Goal: Transaction & Acquisition: Purchase product/service

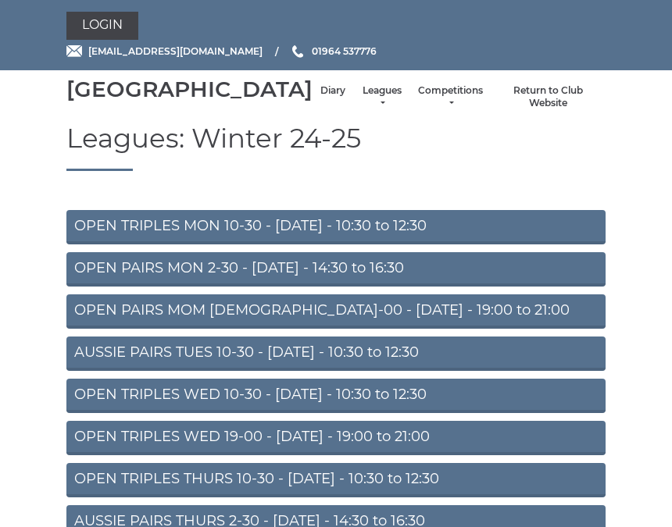
click at [120, 30] on link "Login" at bounding box center [102, 26] width 72 height 28
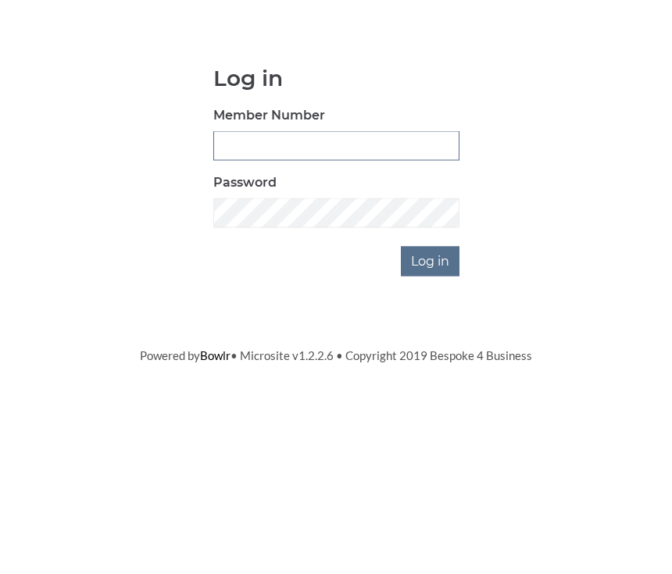
type input "0930"
click at [431, 375] on input "Log in" at bounding box center [430, 390] width 59 height 30
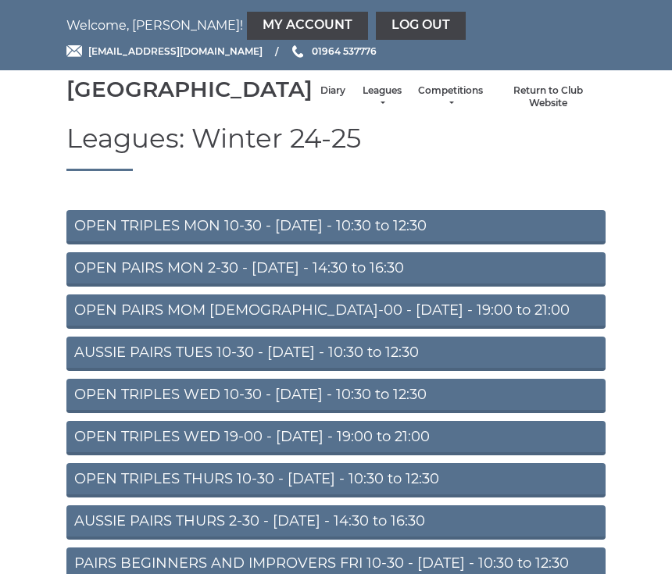
click at [247, 22] on link "My Account" at bounding box center [307, 26] width 121 height 28
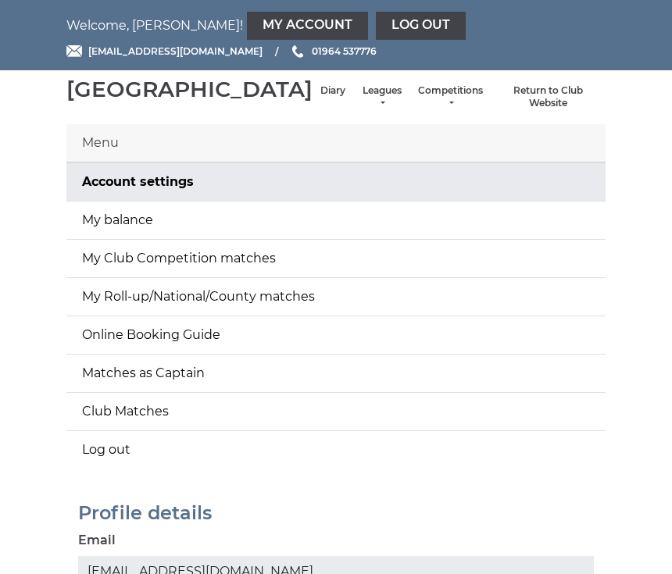
click at [577, 239] on link "My balance" at bounding box center [335, 221] width 539 height 38
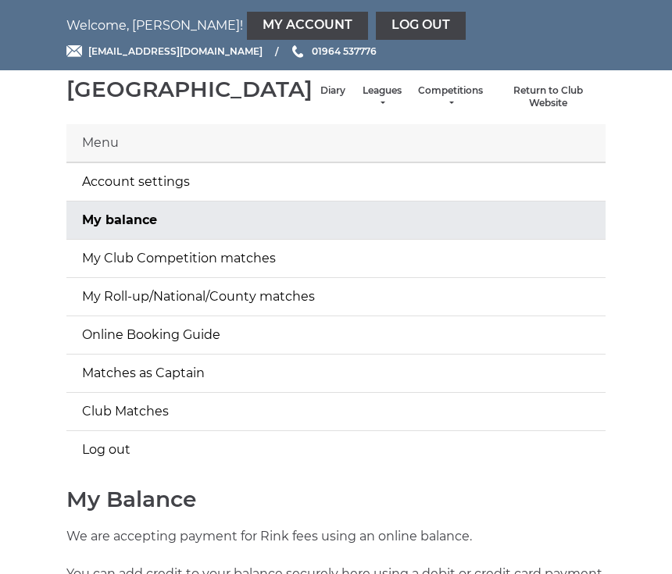
click at [361, 105] on link "Leagues" at bounding box center [381, 97] width 41 height 26
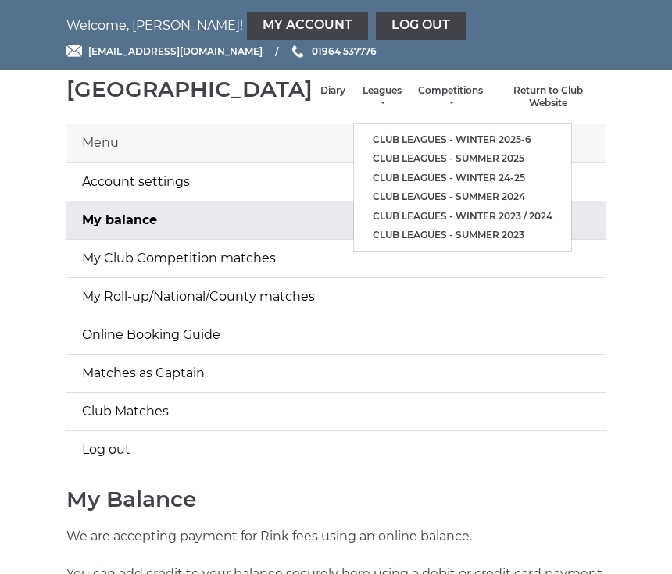
click at [472, 143] on link "Club leagues - Winter 2025-6" at bounding box center [462, 141] width 217 height 20
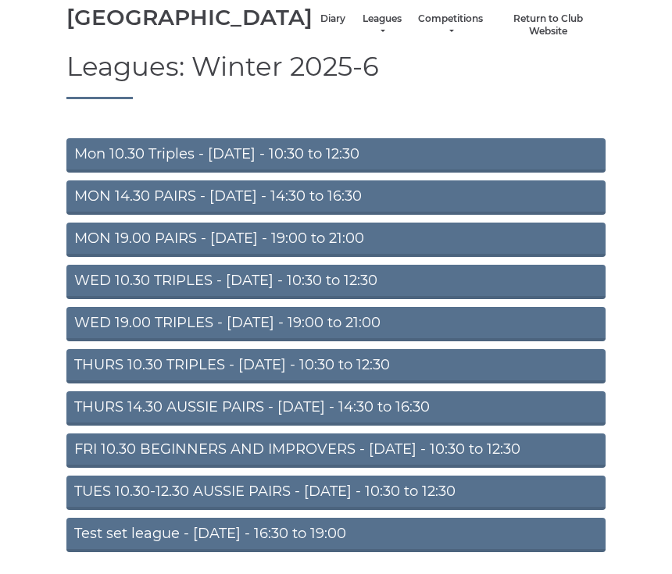
scroll to position [119, 0]
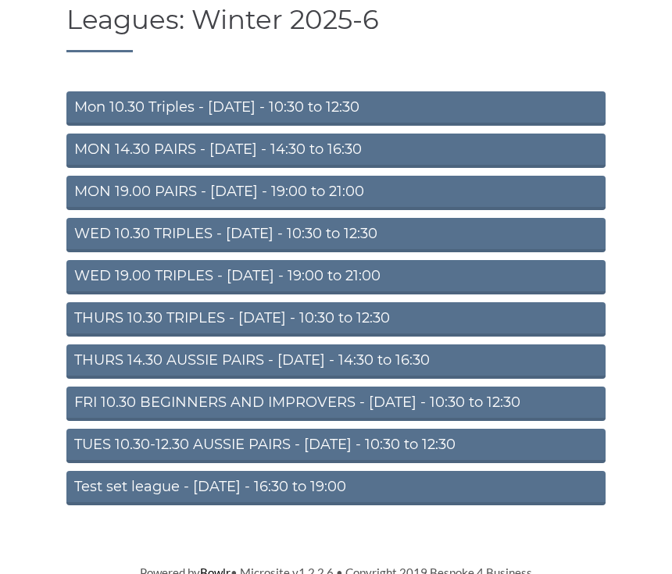
click at [533, 421] on link "FRI 10.30 BEGINNERS AND IMPROVERS - Friday - 10:30 to 12:30" at bounding box center [335, 404] width 539 height 34
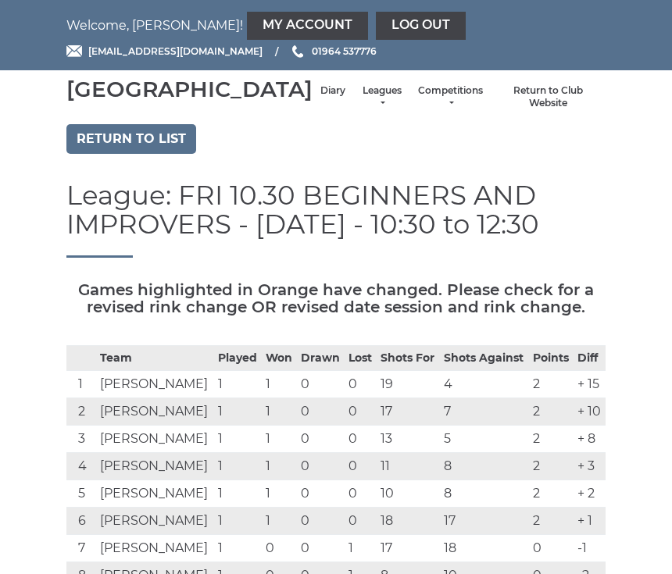
click at [313, 102] on li "Diary" at bounding box center [333, 97] width 41 height 41
click at [320, 98] on link "Diary" at bounding box center [332, 90] width 25 height 13
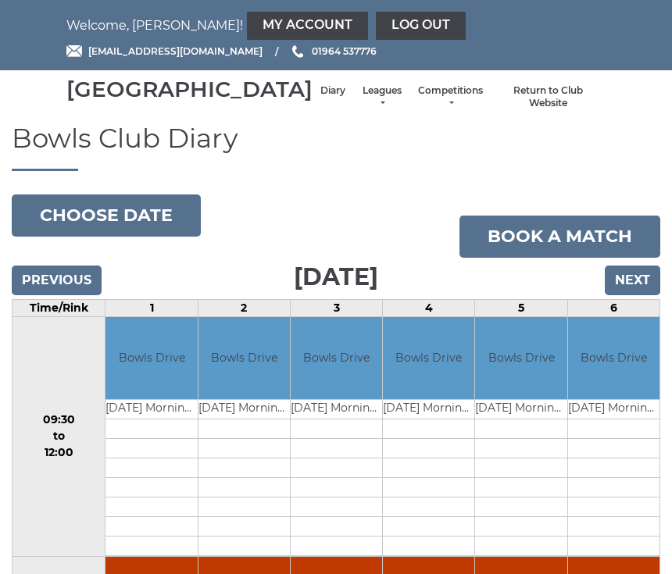
click at [70, 295] on input "Previous" at bounding box center [57, 281] width 90 height 30
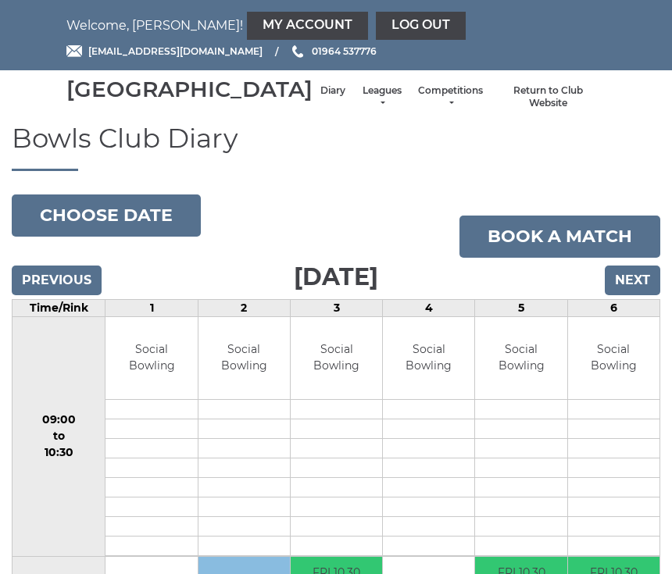
click at [77, 295] on input "Previous" at bounding box center [57, 281] width 90 height 30
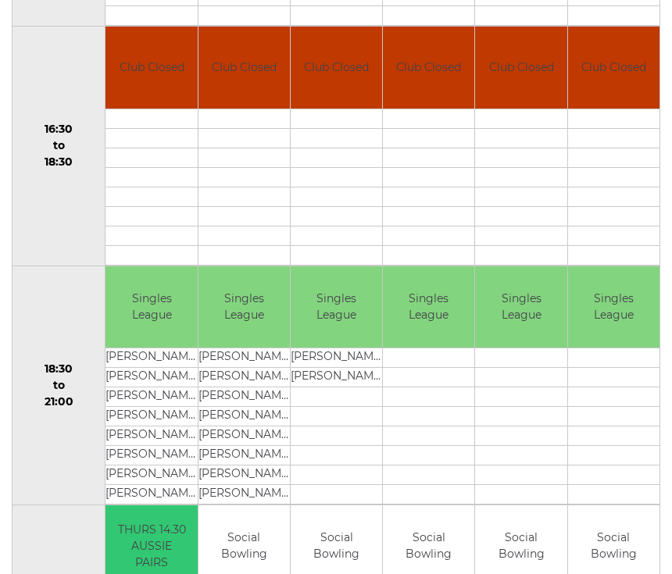
scroll to position [1249, 0]
click at [615, 187] on td at bounding box center [613, 177] width 91 height 20
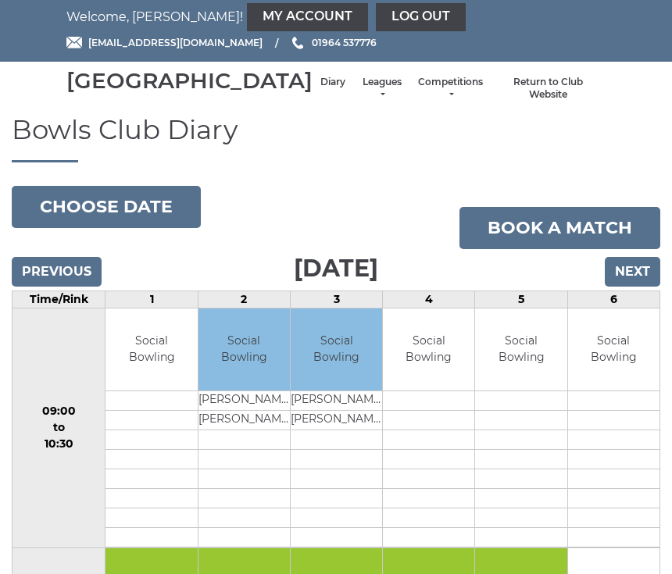
scroll to position [0, 0]
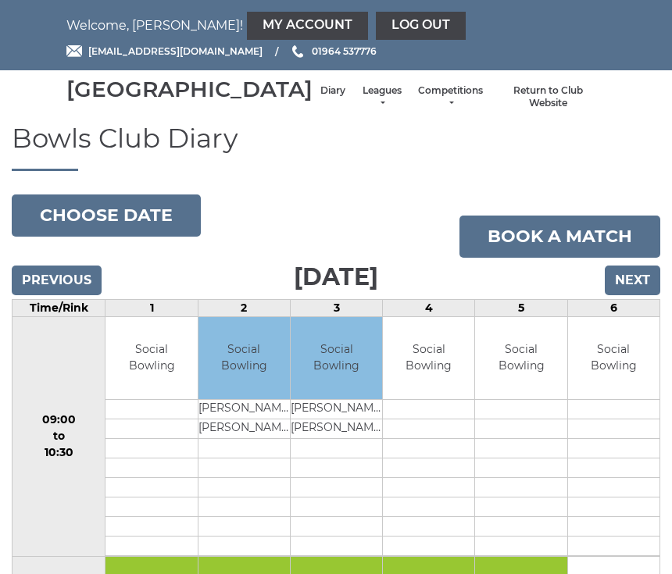
click at [361, 110] on link "Leagues" at bounding box center [381, 97] width 41 height 26
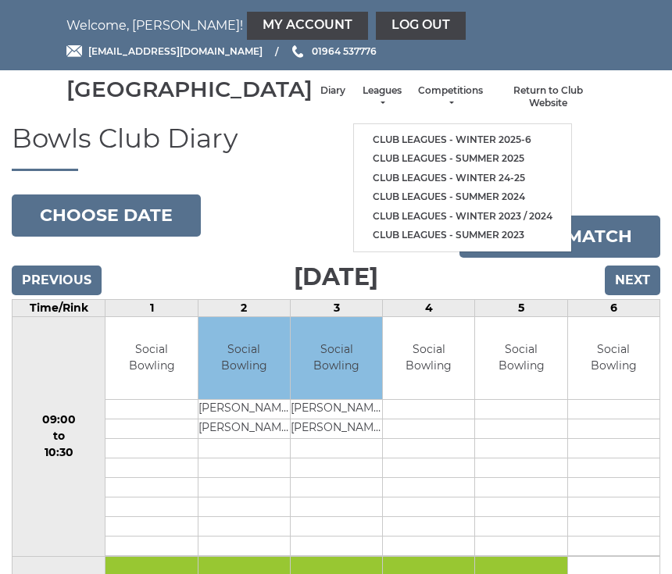
click at [466, 144] on link "Club leagues - Winter 2025-6" at bounding box center [462, 141] width 217 height 20
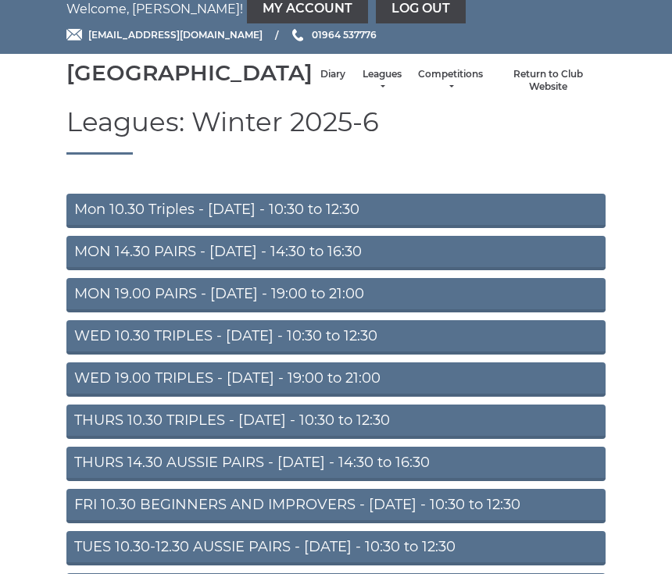
scroll to position [26, 0]
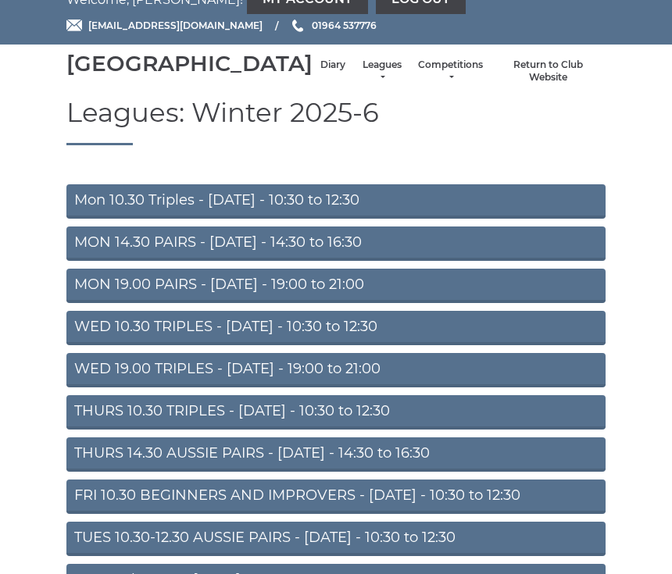
click at [477, 471] on link "THURS 14.30 AUSSIE PAIRS - [DATE] - 14:30 to 16:30" at bounding box center [335, 455] width 539 height 34
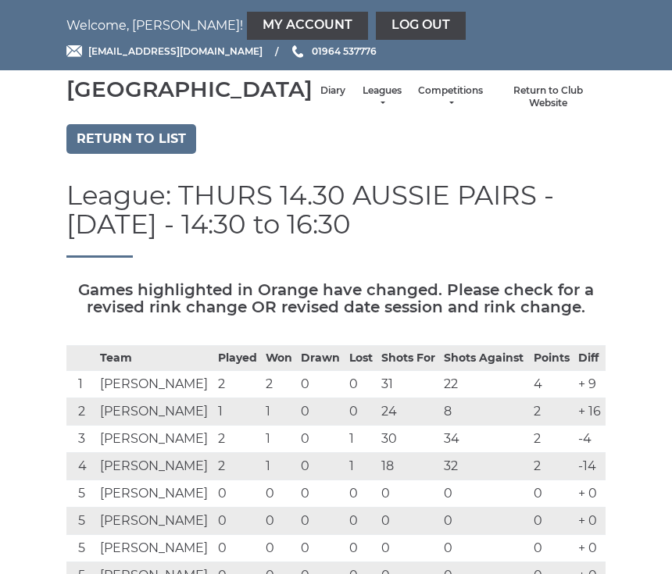
click at [247, 38] on link "My Account" at bounding box center [307, 26] width 121 height 28
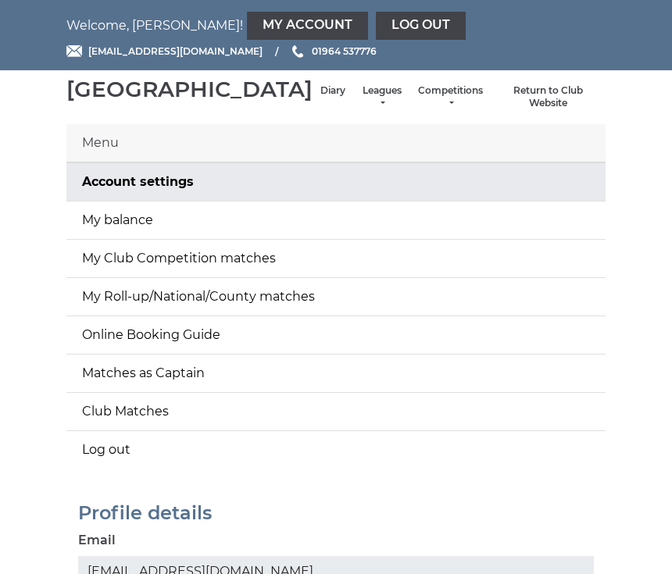
click at [149, 239] on link "My balance" at bounding box center [335, 221] width 539 height 38
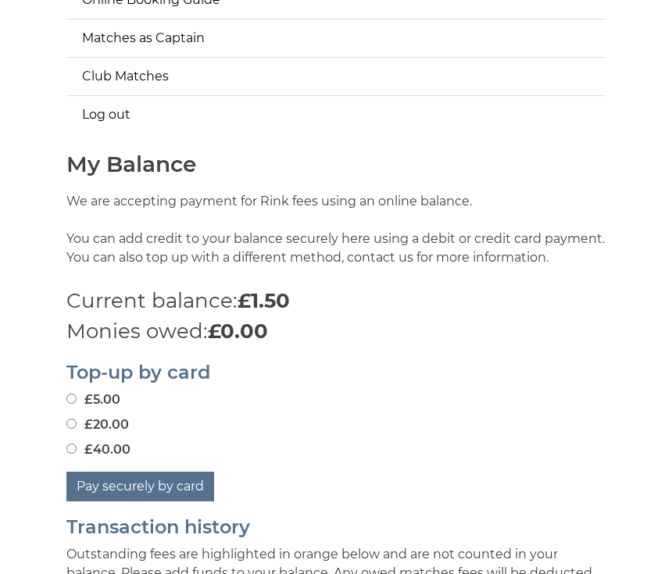
scroll to position [336, 0]
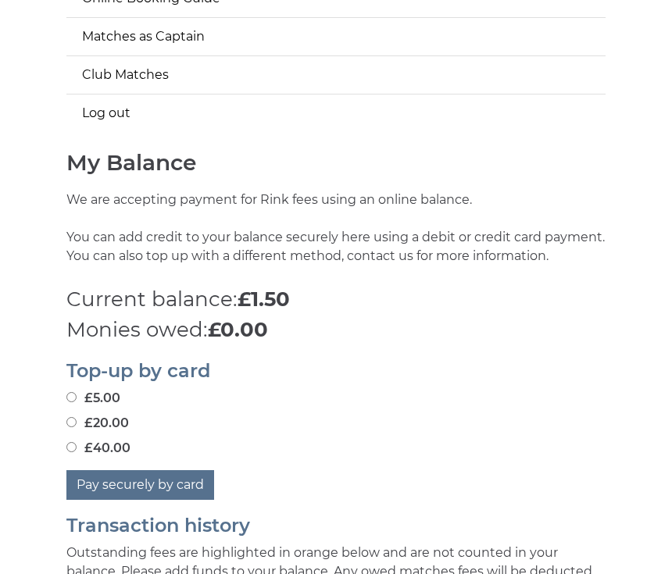
click at [71, 428] on input "£20.00" at bounding box center [71, 423] width 10 height 10
radio input "true"
click at [173, 501] on button "Pay securely by card" at bounding box center [140, 486] width 148 height 30
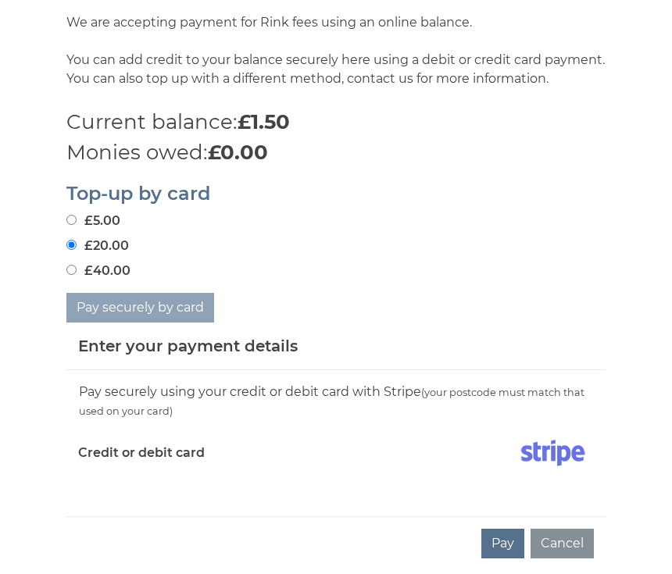
scroll to position [517, 0]
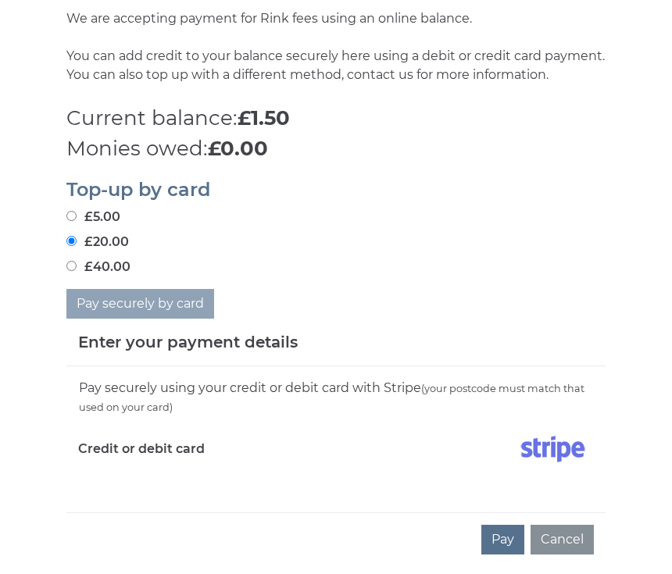
click at [188, 511] on div "Pay securely using your credit or debit card with Stripe (your postcode must ma…" at bounding box center [335, 440] width 539 height 146
click at [232, 510] on div "Pay securely using your credit or debit card with Stripe (your postcode must ma…" at bounding box center [335, 440] width 539 height 146
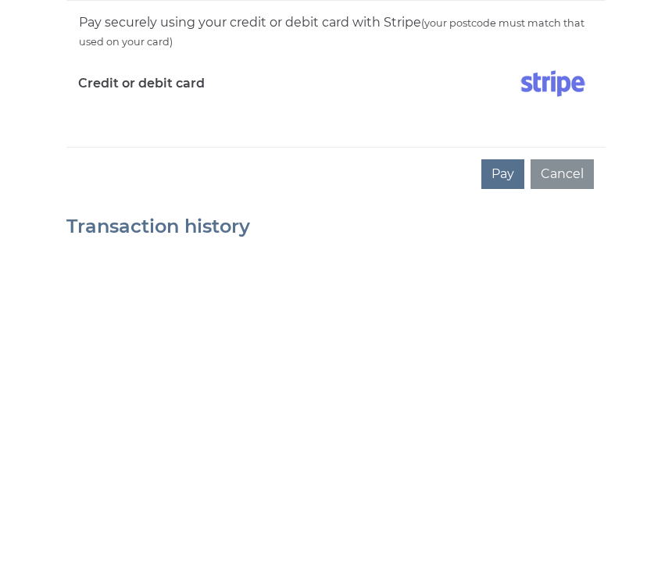
click at [509, 487] on button "Pay" at bounding box center [502, 502] width 43 height 30
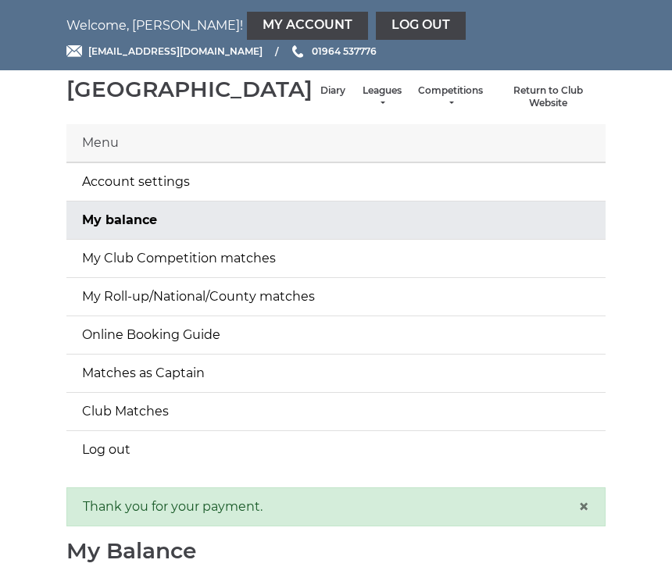
click at [376, 25] on link "Log out" at bounding box center [421, 26] width 90 height 28
